Goal: Task Accomplishment & Management: Use online tool/utility

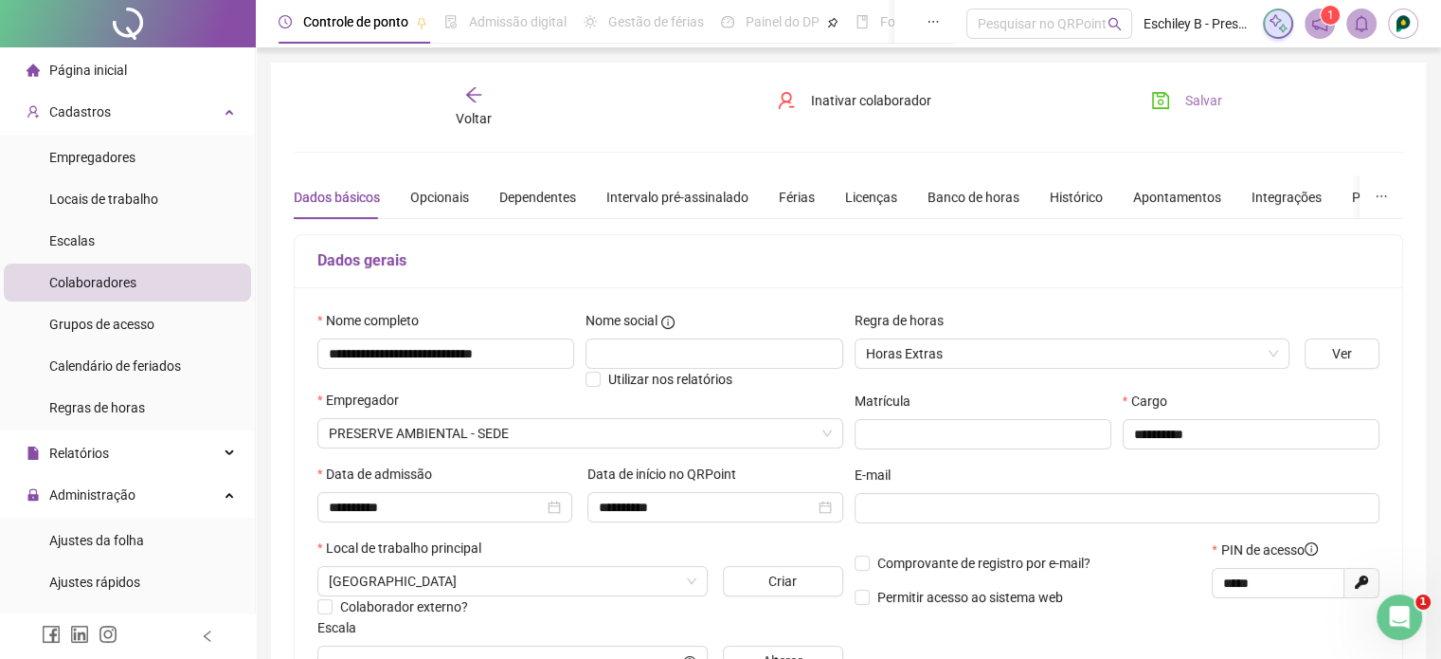
click at [1180, 97] on button "Salvar" at bounding box center [1187, 100] width 100 height 30
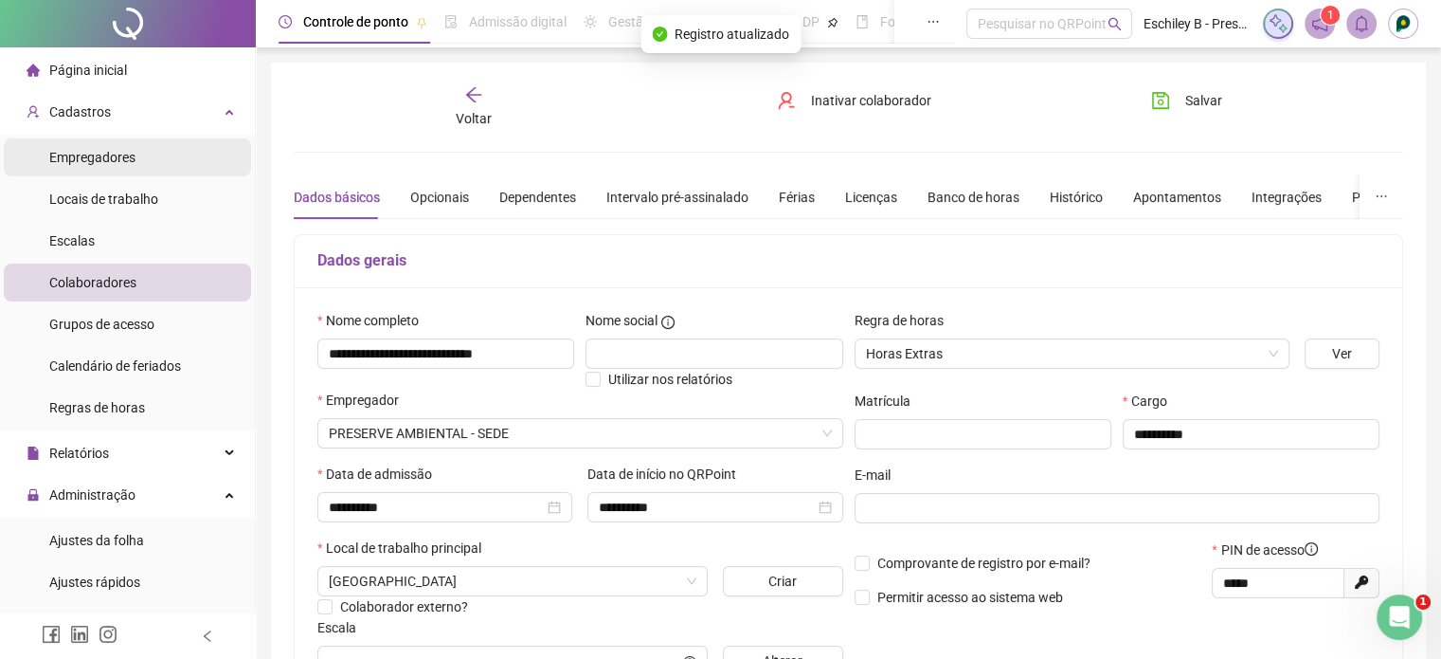
click at [156, 168] on li "Empregadores" at bounding box center [127, 157] width 247 height 38
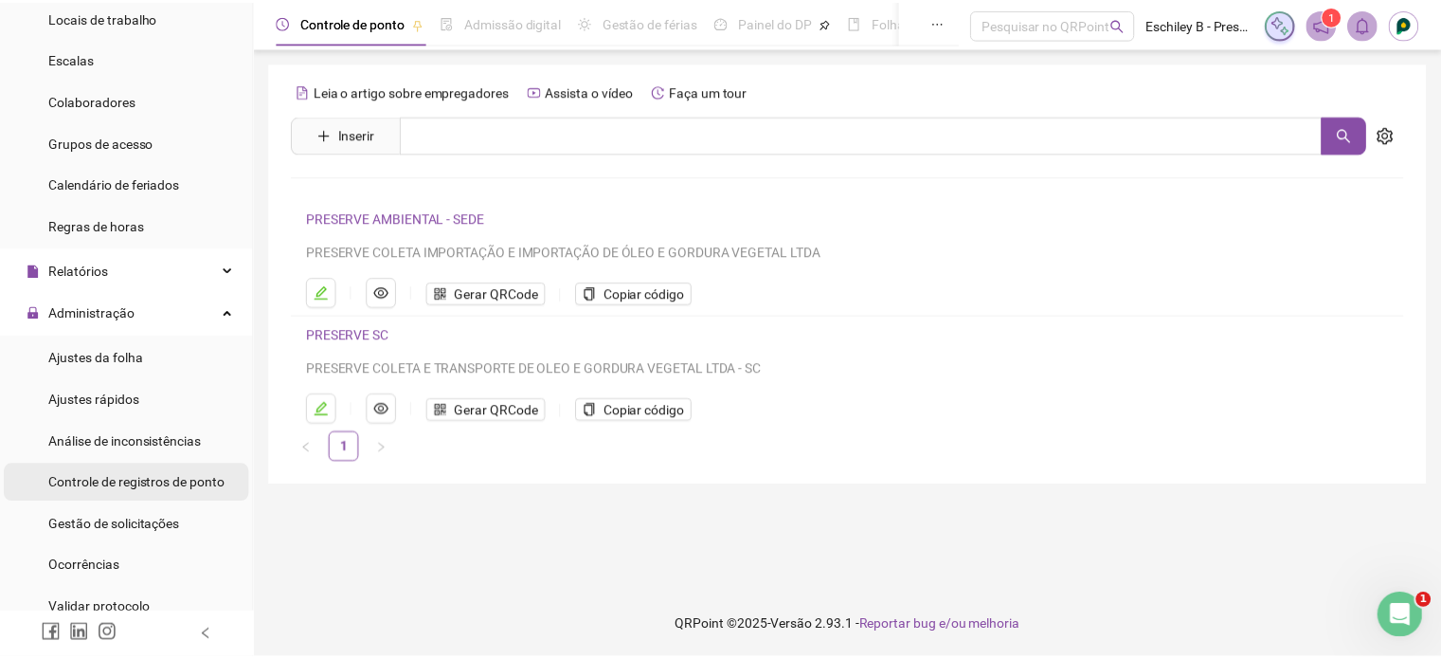
scroll to position [190, 0]
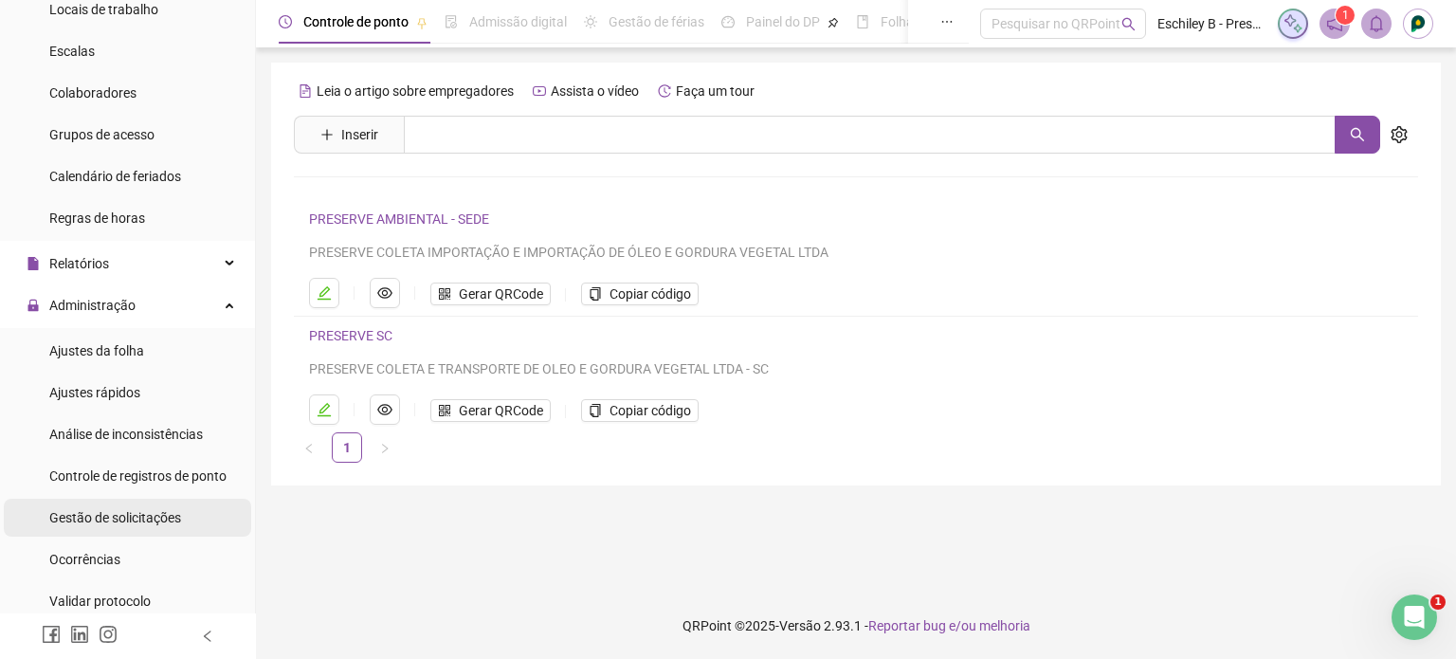
click at [112, 513] on span "Gestão de solicitações" at bounding box center [115, 517] width 132 height 15
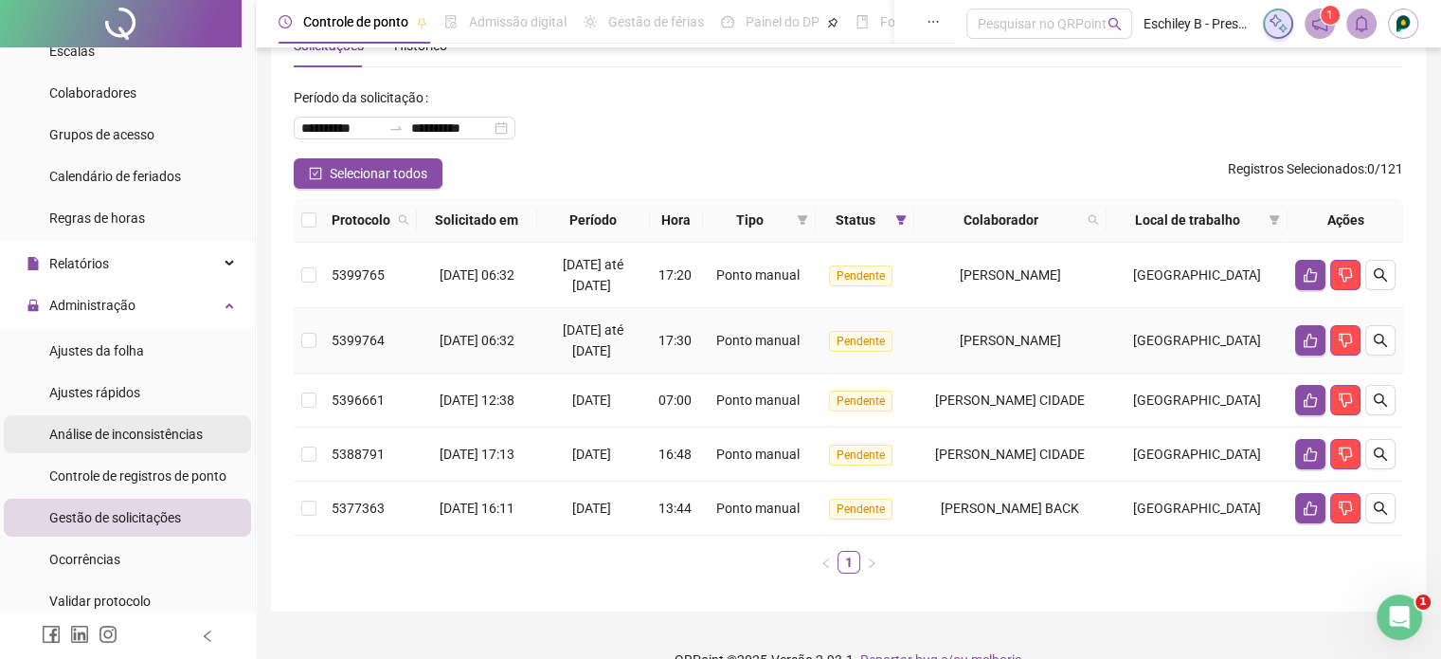
scroll to position [95, 0]
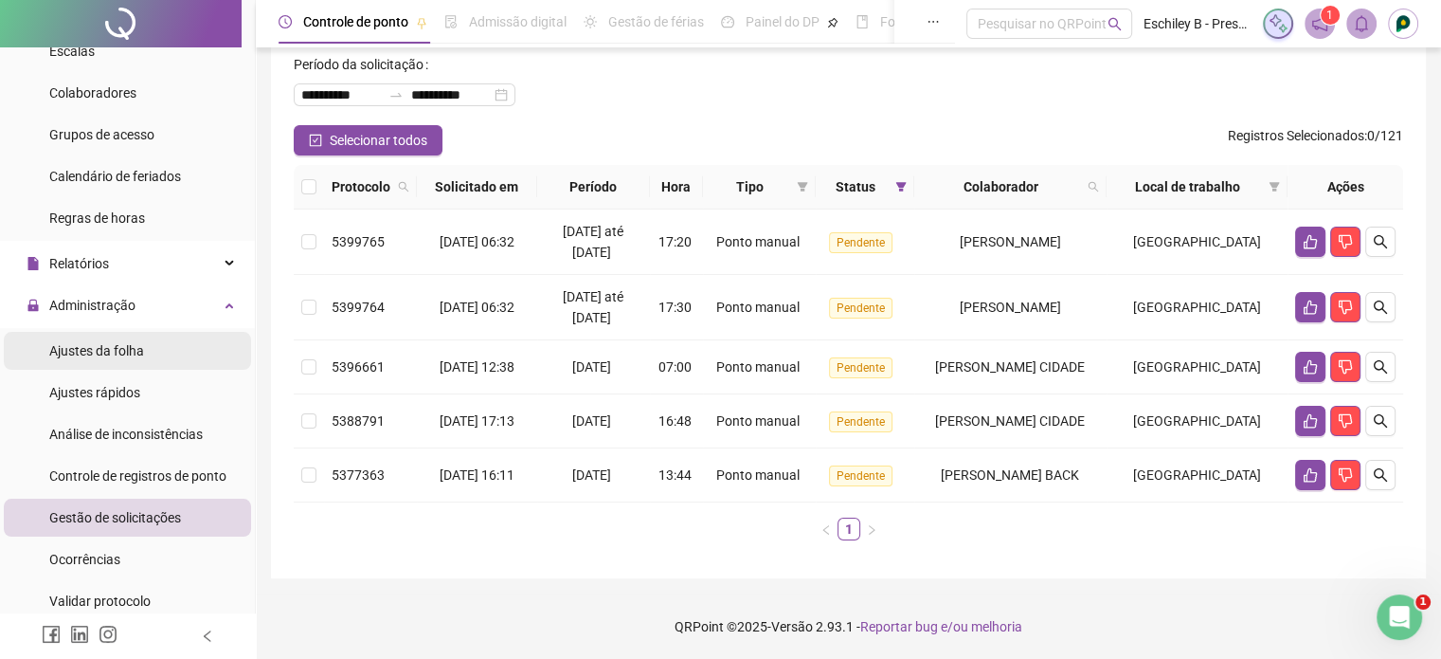
click at [56, 360] on div "Ajustes da folha" at bounding box center [96, 351] width 95 height 38
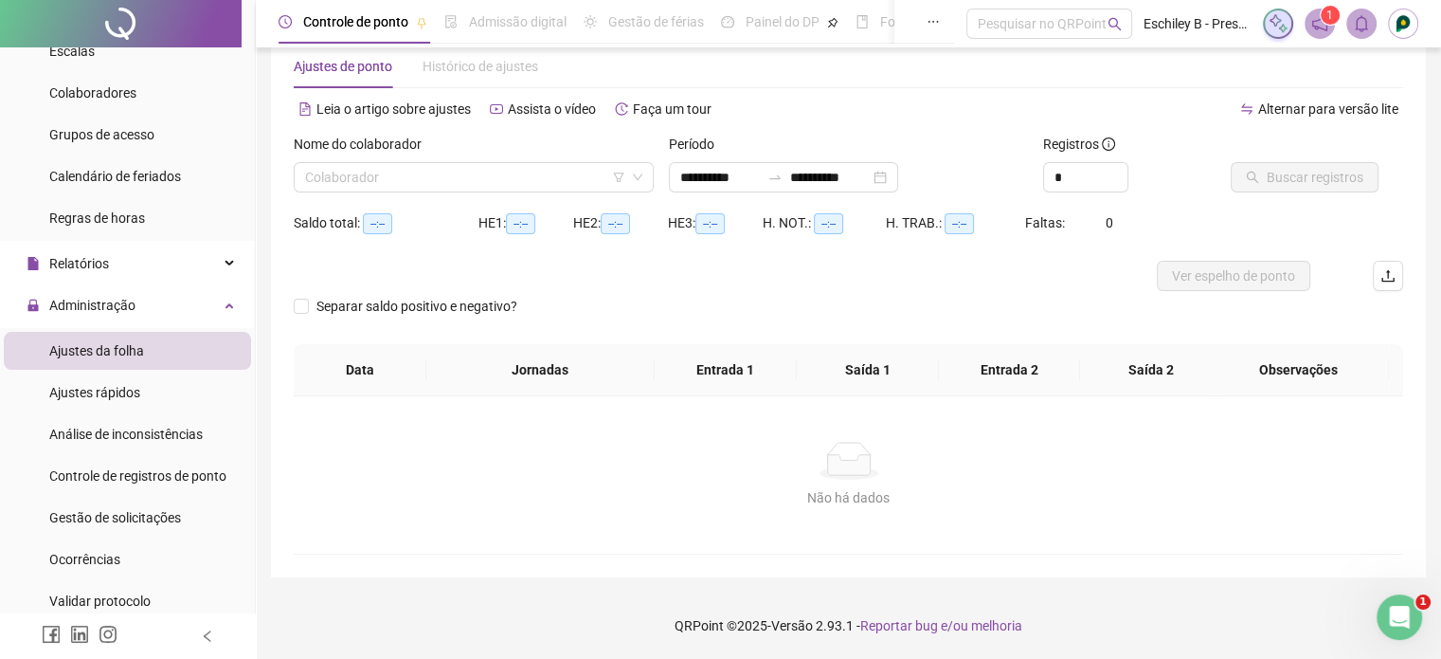
scroll to position [40, 0]
click at [775, 154] on div "Período" at bounding box center [849, 149] width 360 height 28
click at [760, 171] on input "**********" at bounding box center [720, 178] width 80 height 21
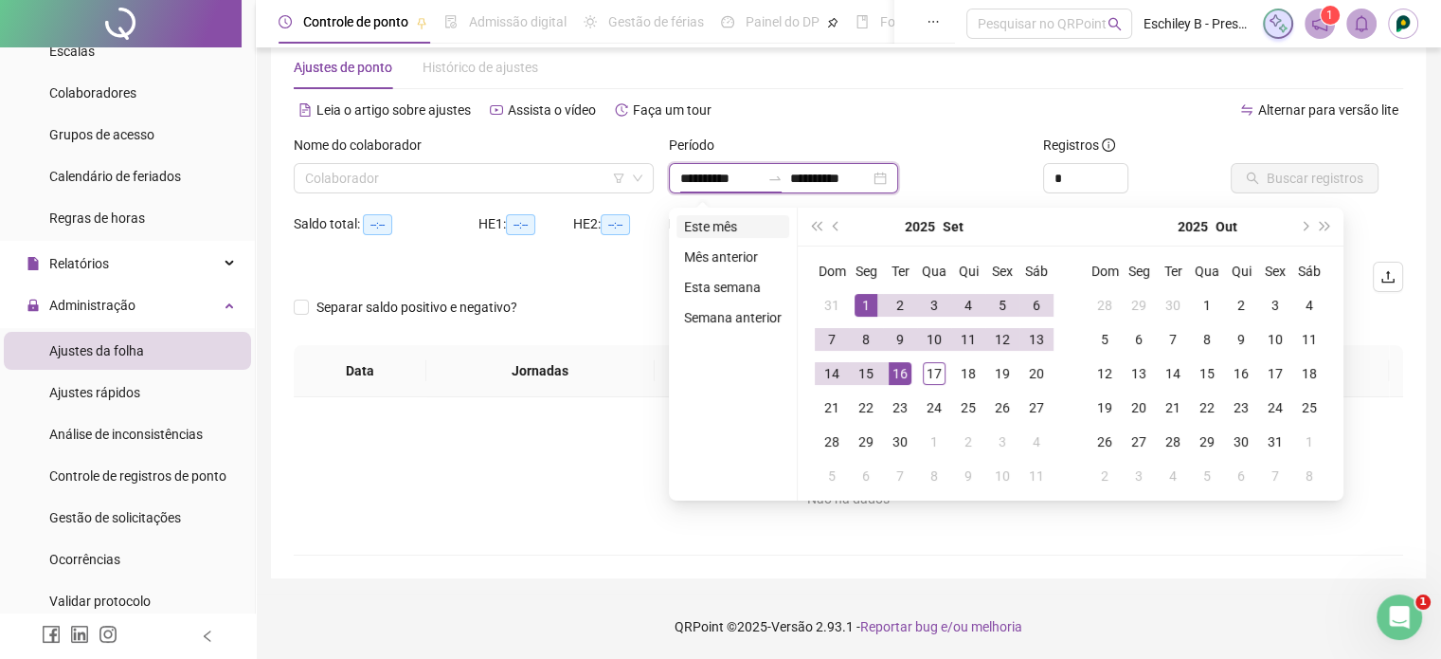
type input "**********"
click at [724, 216] on li "Este mês" at bounding box center [733, 226] width 113 height 23
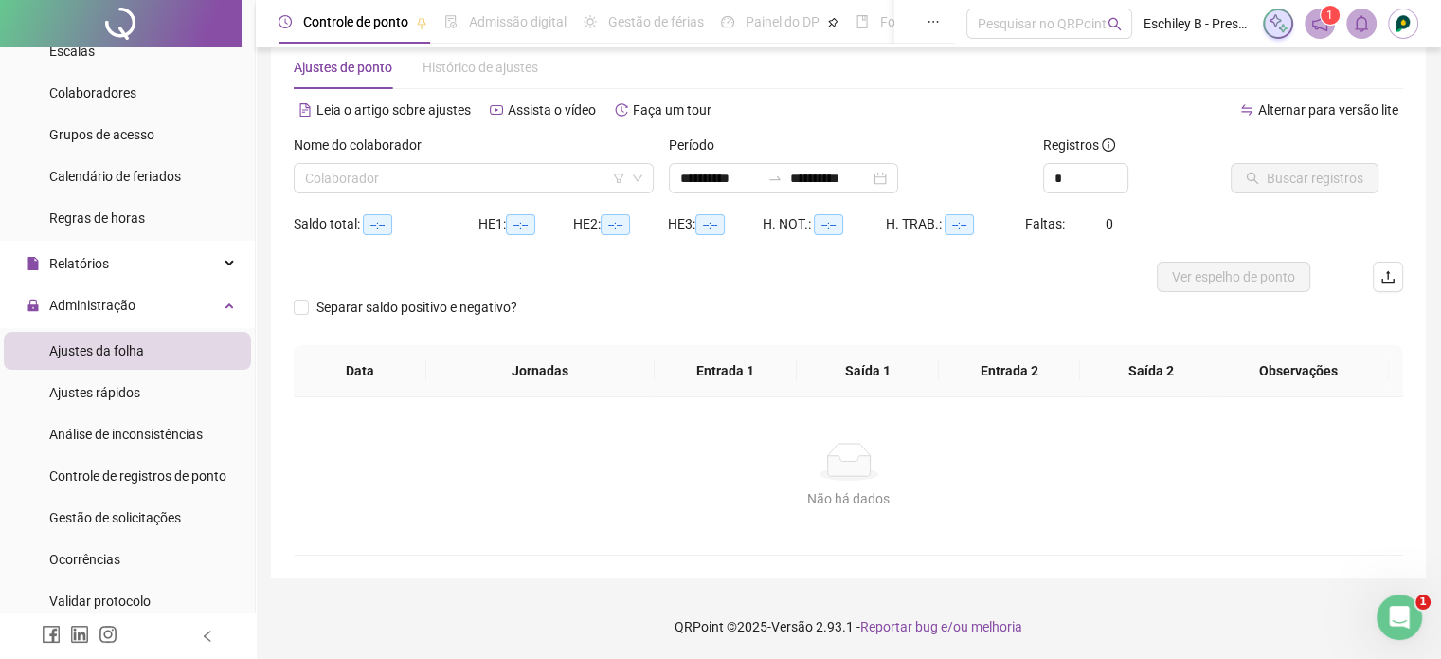
click at [541, 198] on div "Nome do colaborador Colaborador" at bounding box center [473, 172] width 375 height 74
click at [523, 186] on input "search" at bounding box center [465, 178] width 320 height 28
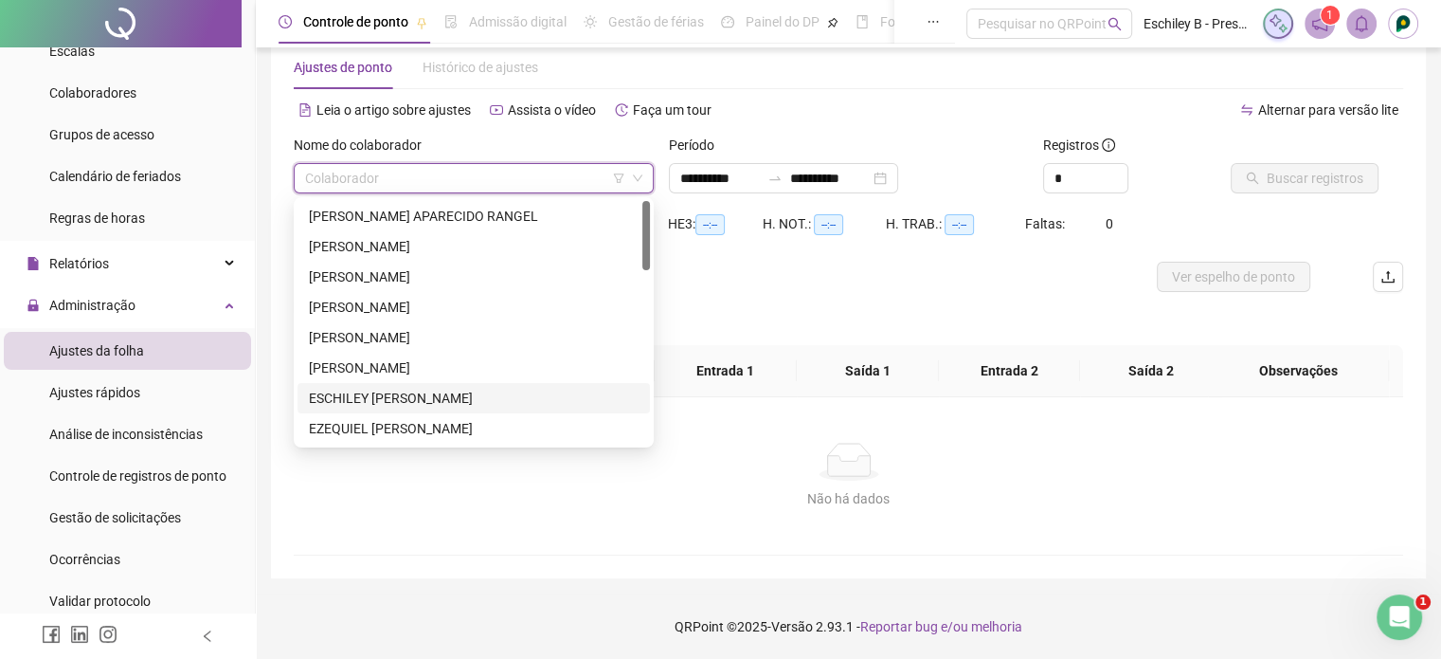
click at [371, 401] on div "ESCHILEY [PERSON_NAME]" at bounding box center [474, 398] width 330 height 21
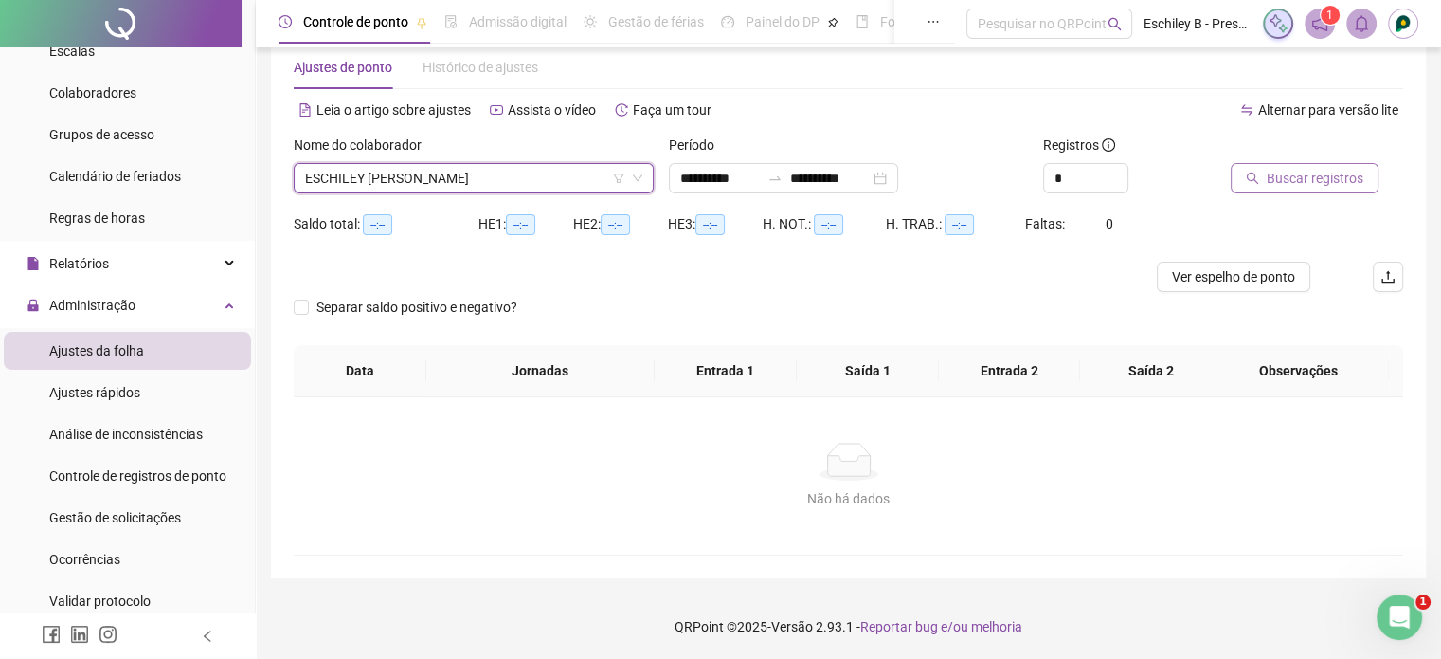
click at [1291, 170] on span "Buscar registros" at bounding box center [1315, 178] width 97 height 21
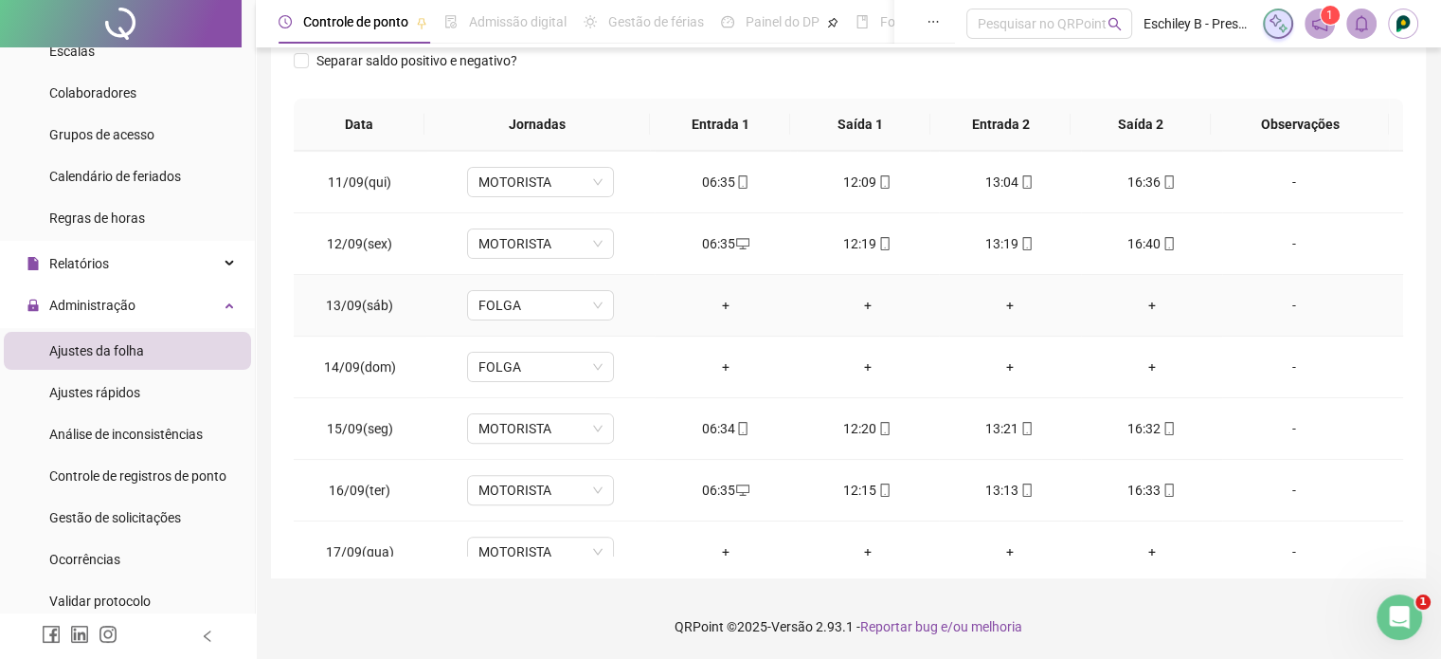
scroll to position [639, 0]
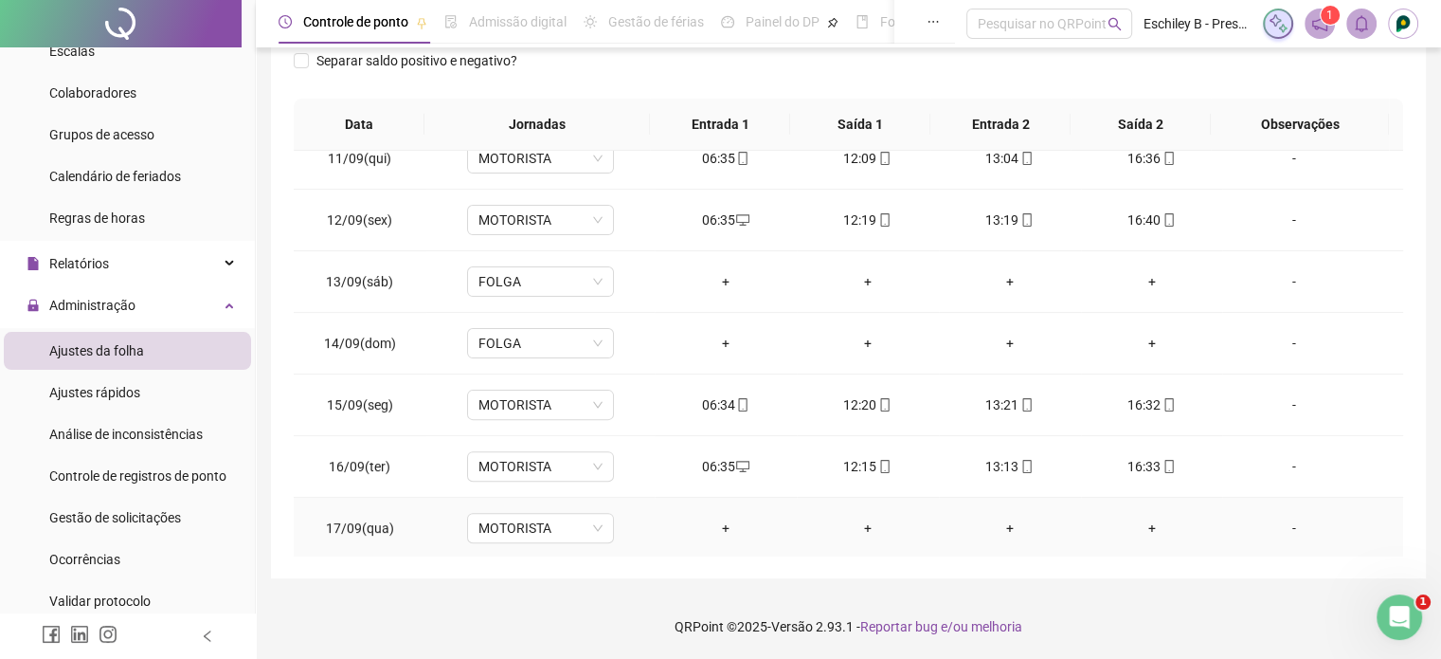
click at [714, 527] on div "+" at bounding box center [726, 527] width 112 height 21
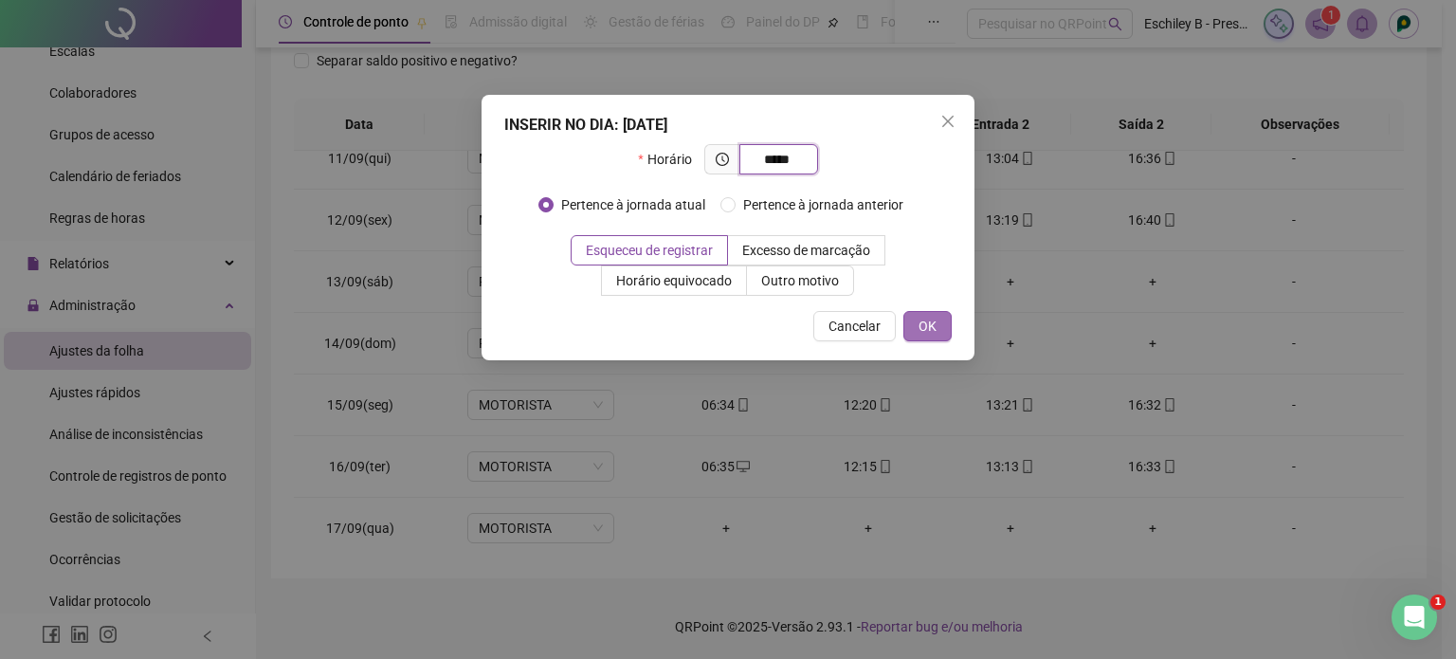
type input "*****"
click at [920, 329] on span "OK" at bounding box center [927, 326] width 18 height 21
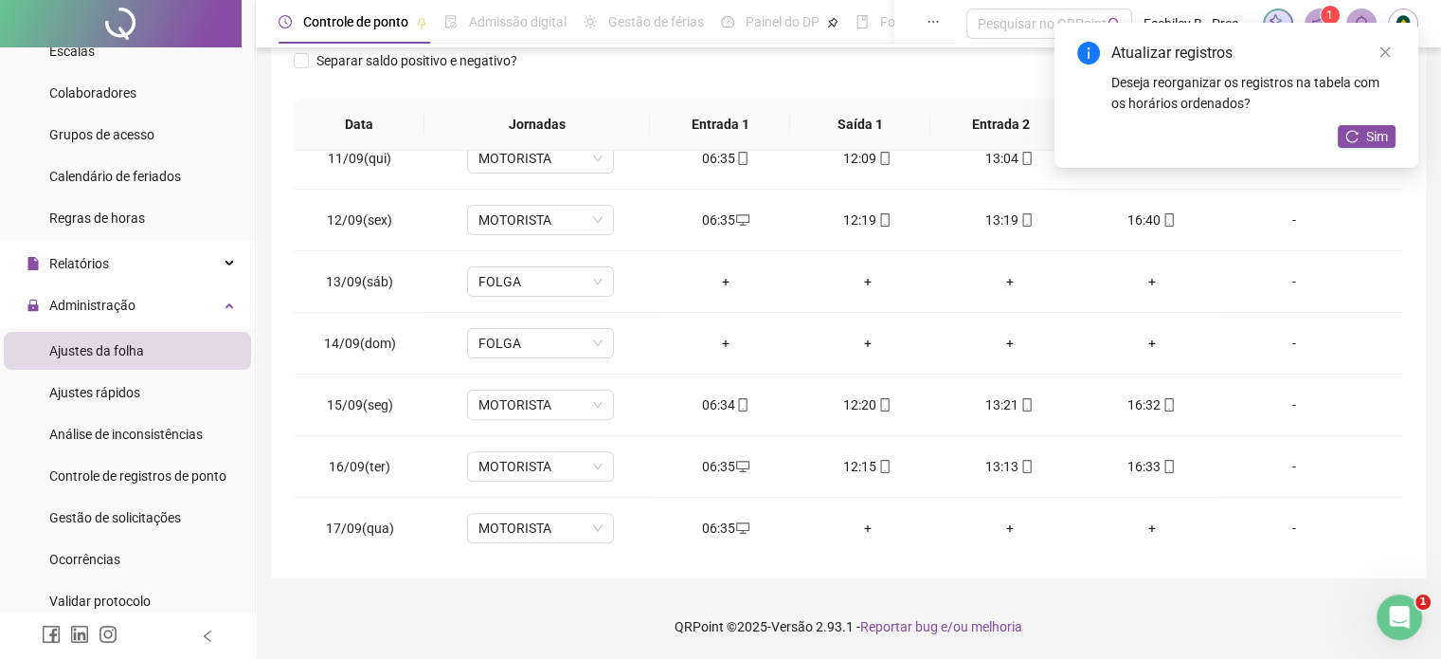
click at [1351, 123] on div "Atualizar registros Deseja reorganizar os registros na tabela com os horários o…" at bounding box center [1237, 95] width 364 height 145
click at [1366, 154] on div "Atualizar registros Deseja reorganizar os registros na tabela com os horários o…" at bounding box center [1237, 95] width 364 height 145
click at [1370, 132] on span "Sim" at bounding box center [1377, 136] width 22 height 21
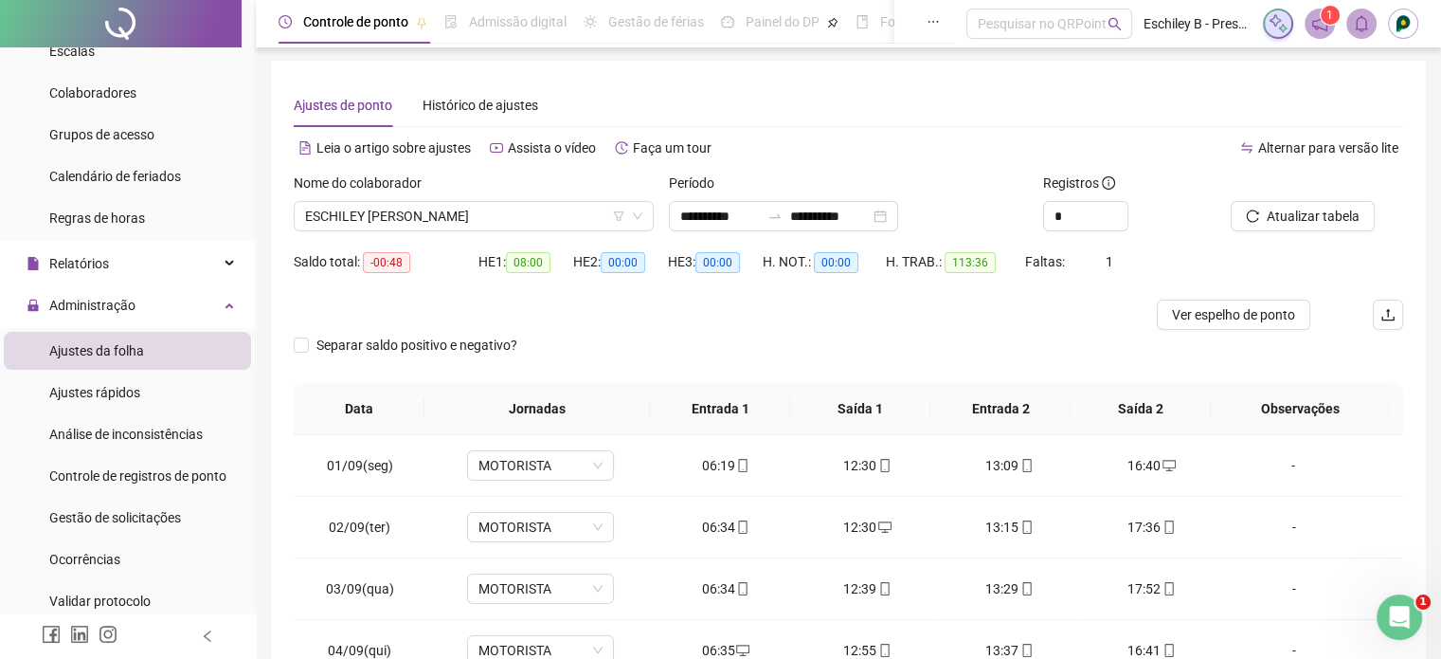
scroll to position [0, 0]
